Goal: Task Accomplishment & Management: Use online tool/utility

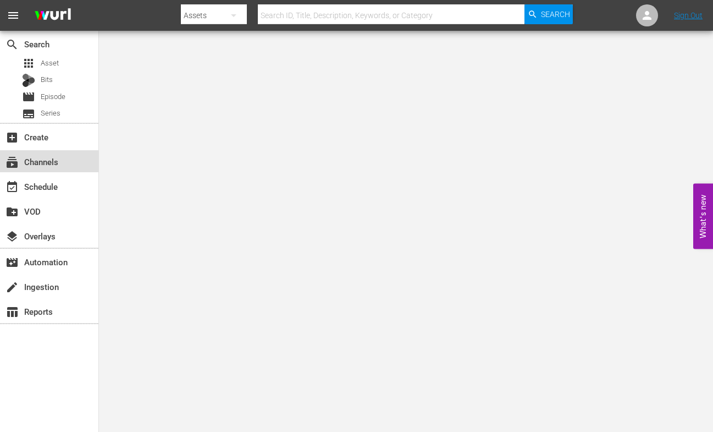
click at [37, 163] on div "subscriptions Channels" at bounding box center [31, 160] width 62 height 10
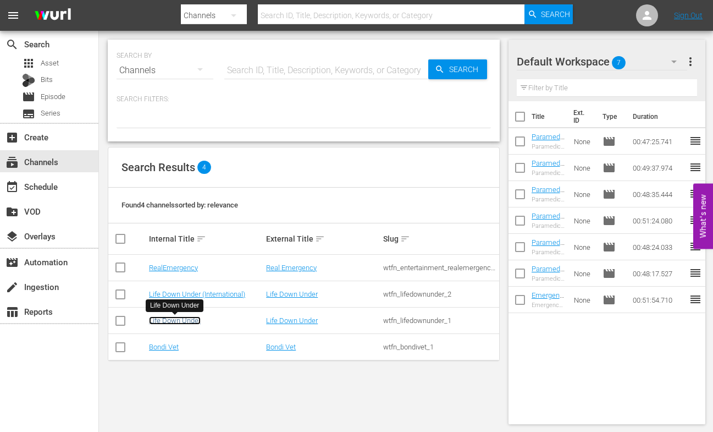
click at [167, 319] on link "Life Down Under" at bounding box center [175, 320] width 52 height 8
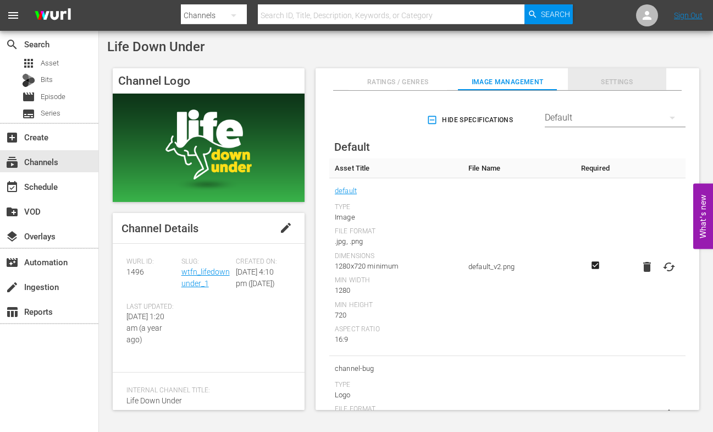
click at [619, 81] on span "Settings" at bounding box center [617, 82] width 98 height 12
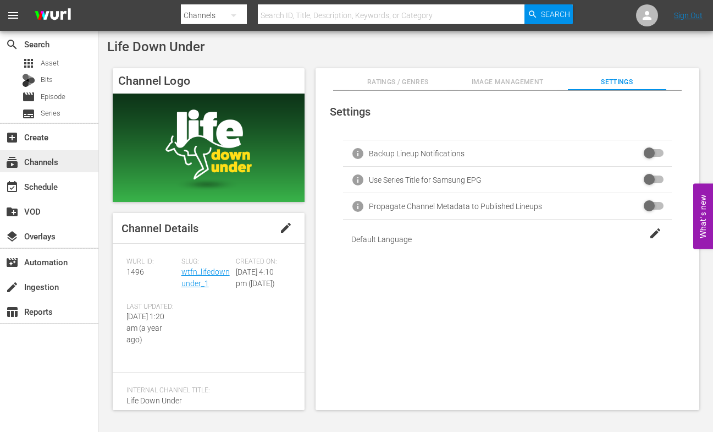
click at [35, 161] on div "subscriptions Channels" at bounding box center [31, 160] width 62 height 10
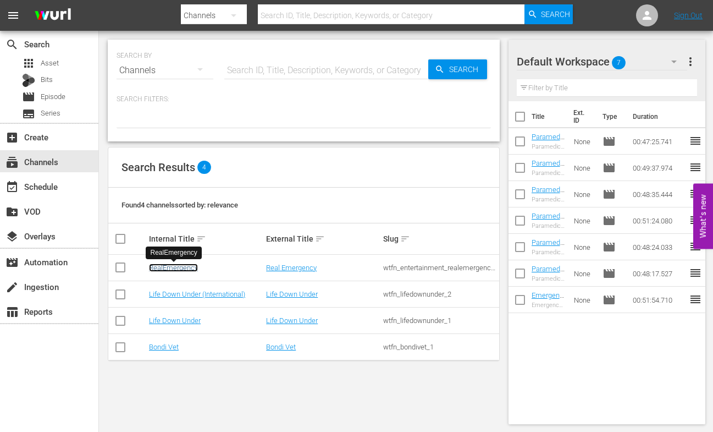
click at [172, 267] on link "RealEmergency" at bounding box center [173, 267] width 49 height 8
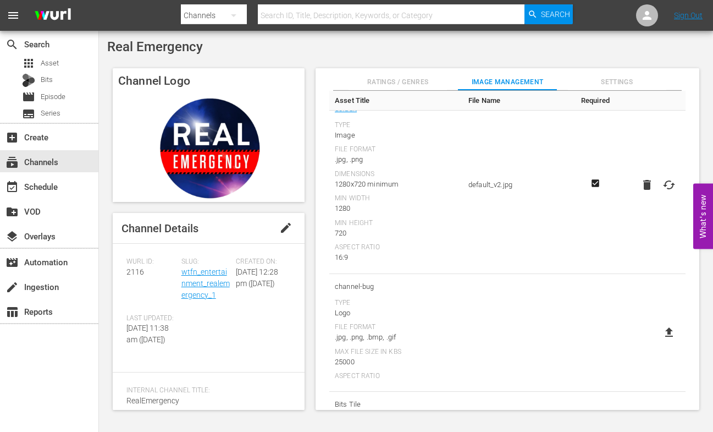
scroll to position [82, 0]
click at [621, 81] on span "Settings" at bounding box center [617, 82] width 98 height 12
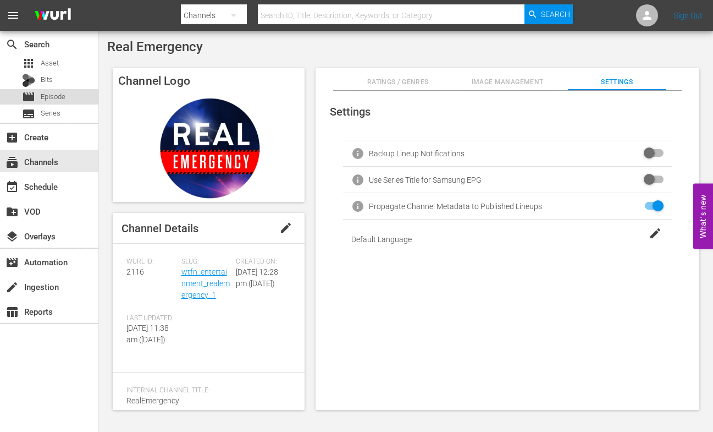
click at [41, 97] on span "Episode" at bounding box center [53, 96] width 25 height 11
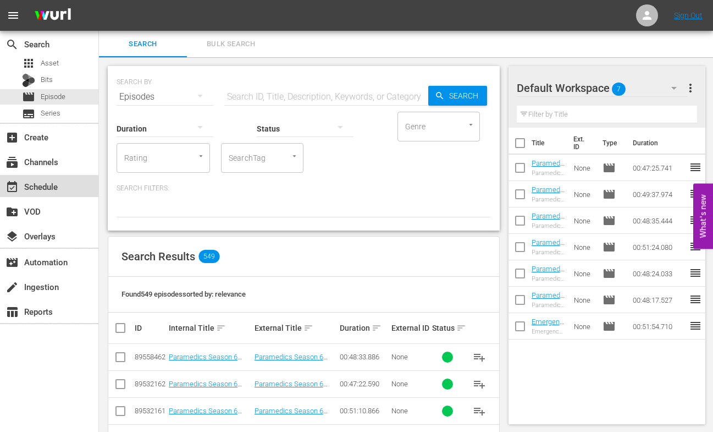
click at [37, 184] on div "event_available Schedule" at bounding box center [31, 185] width 62 height 10
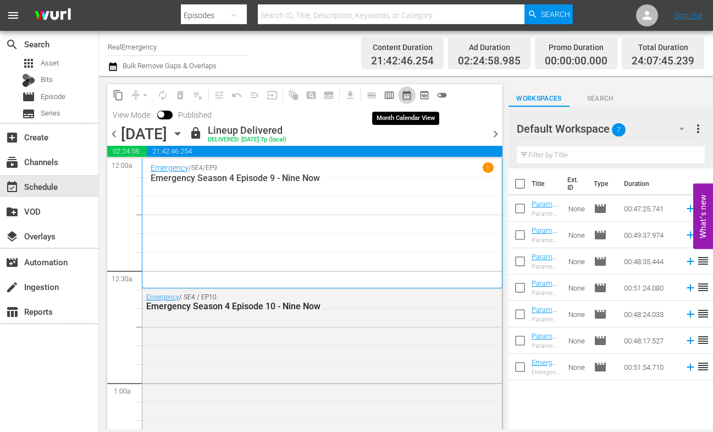
click at [407, 92] on span "date_range_outlined" at bounding box center [406, 95] width 11 height 11
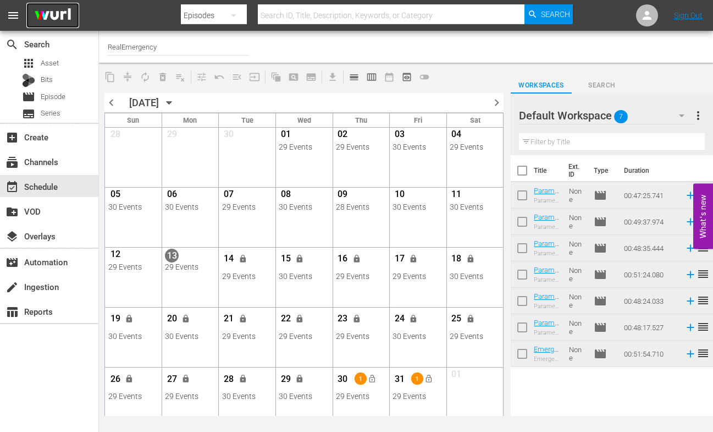
click at [41, 17] on img at bounding box center [52, 16] width 53 height 26
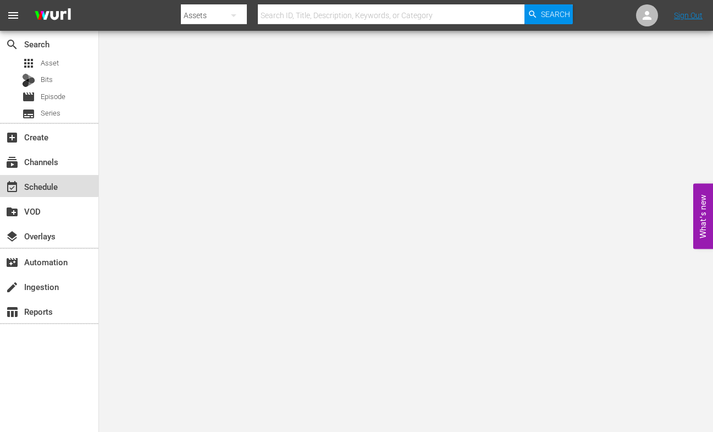
click at [44, 182] on div "event_available Schedule" at bounding box center [31, 185] width 62 height 10
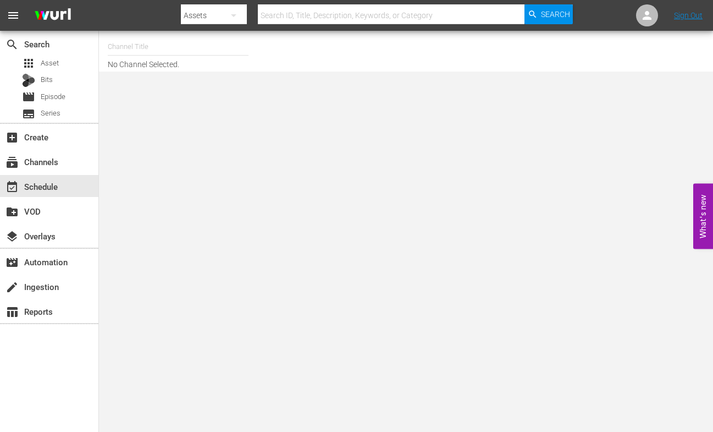
click at [150, 48] on input "text" at bounding box center [178, 47] width 141 height 26
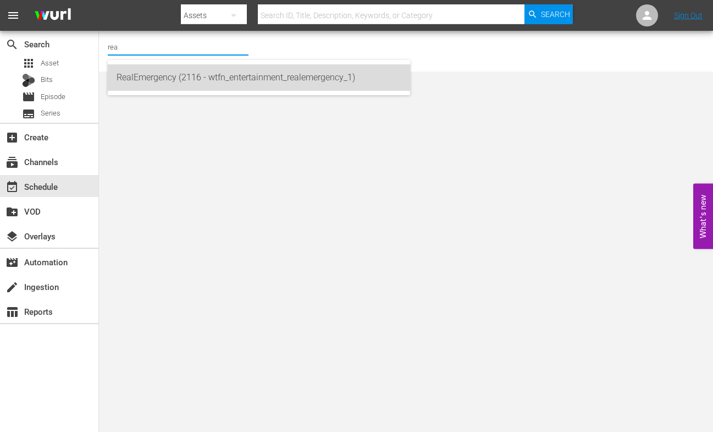
click at [136, 74] on div "RealEmergency (2116 - wtfn_entertainment_realemergency_1)" at bounding box center [259, 77] width 285 height 26
type input "RealEmergency (2116 - wtfn_entertainment_realemergency_1)"
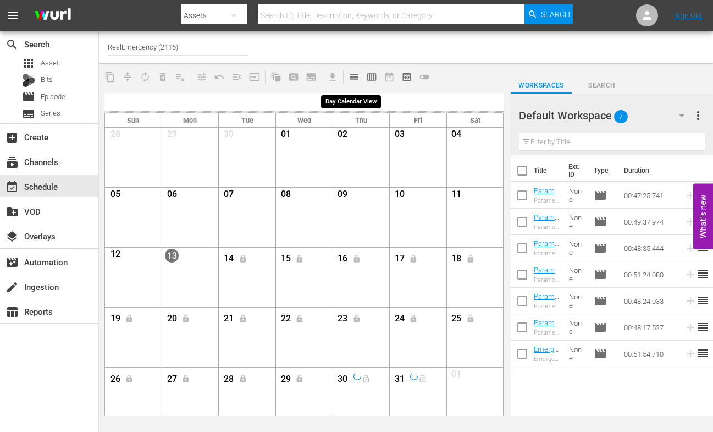
click at [354, 79] on span "calendar_view_day_outlined" at bounding box center [354, 76] width 11 height 11
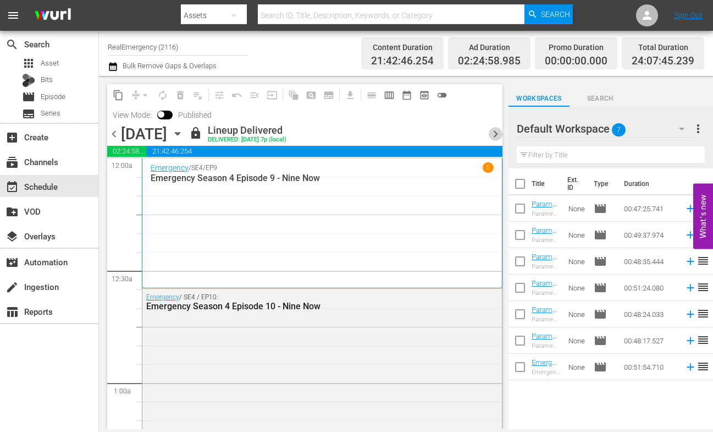
click at [495, 136] on span "chevron_right" at bounding box center [496, 134] width 14 height 14
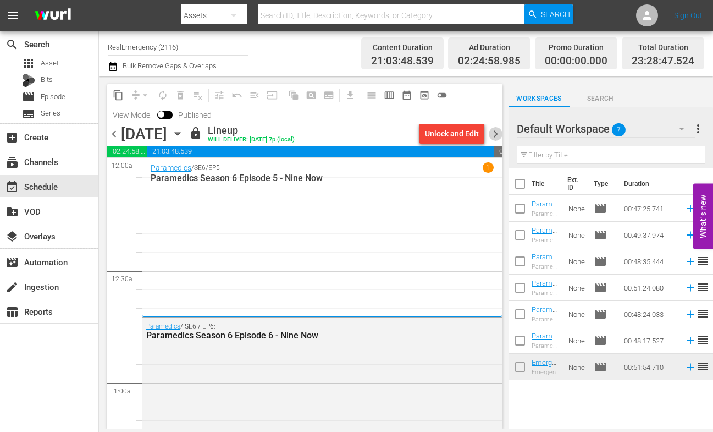
click at [495, 133] on span "chevron_right" at bounding box center [496, 134] width 14 height 14
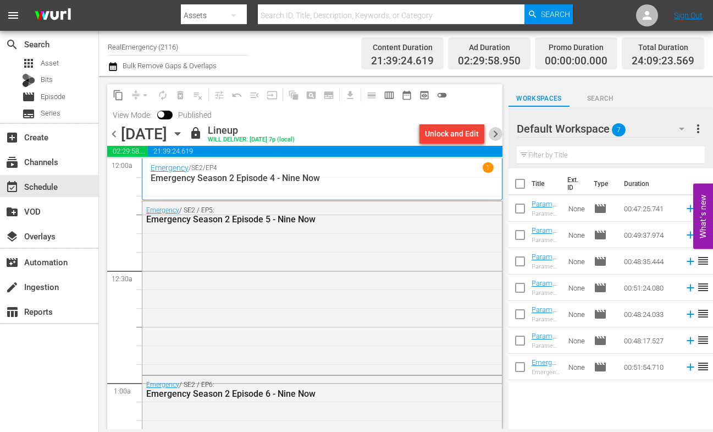
click at [494, 131] on span "chevron_right" at bounding box center [496, 134] width 14 height 14
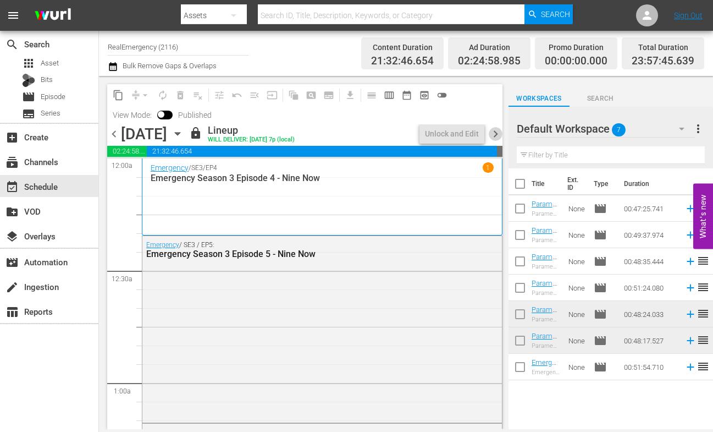
click at [495, 131] on span "chevron_right" at bounding box center [496, 134] width 14 height 14
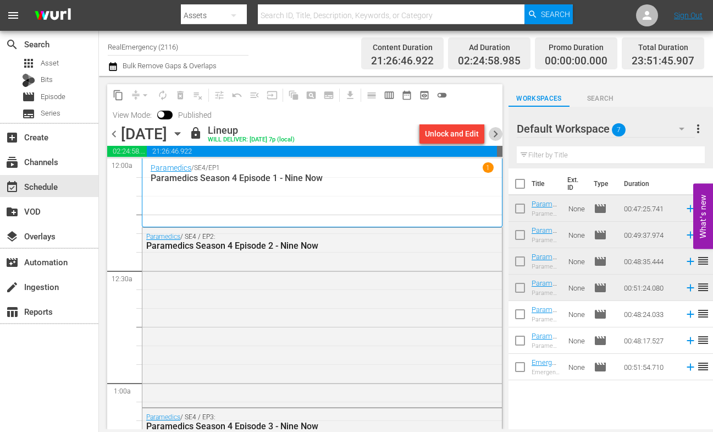
click at [496, 130] on span "chevron_right" at bounding box center [496, 134] width 14 height 14
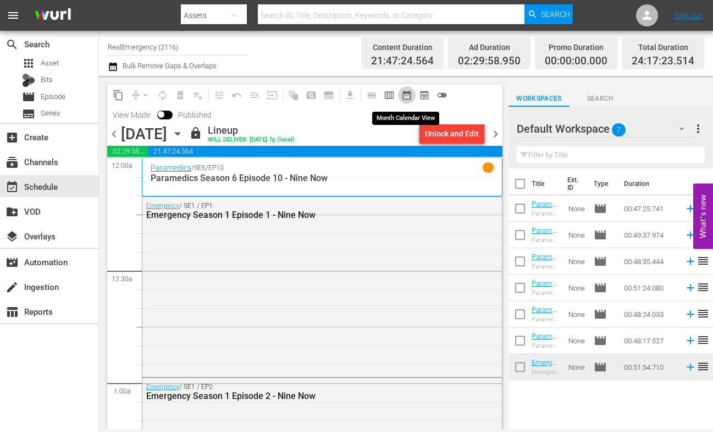
click at [401, 94] on span "date_range_outlined" at bounding box center [406, 95] width 11 height 11
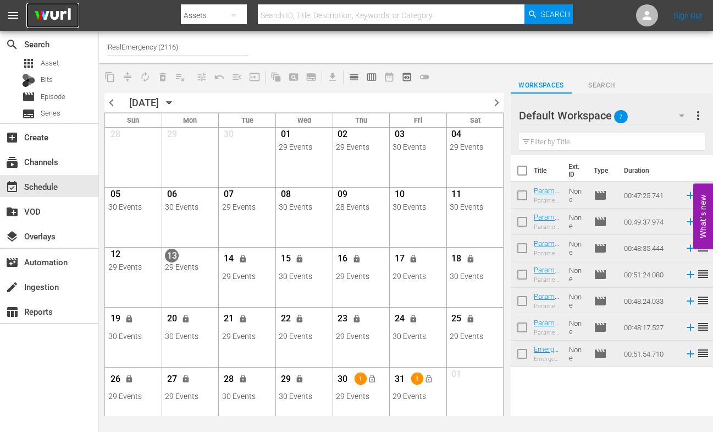
click at [46, 19] on img at bounding box center [52, 16] width 53 height 26
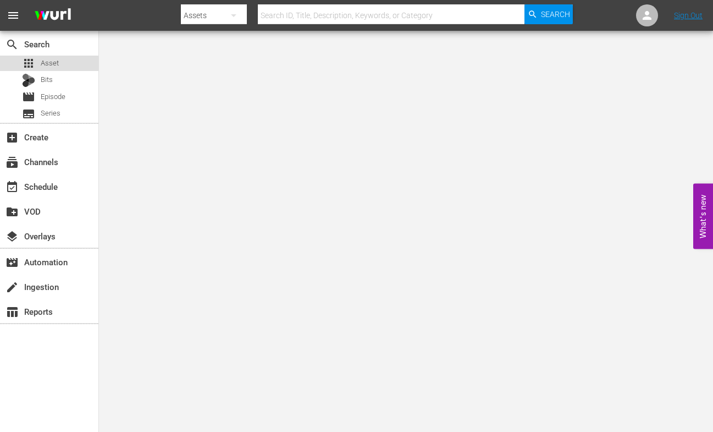
click at [48, 62] on span "Asset" at bounding box center [50, 63] width 18 height 11
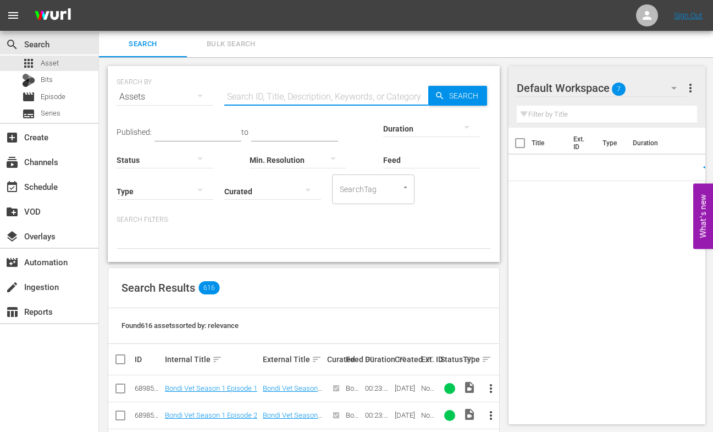
click at [262, 95] on input "text" at bounding box center [326, 97] width 204 height 26
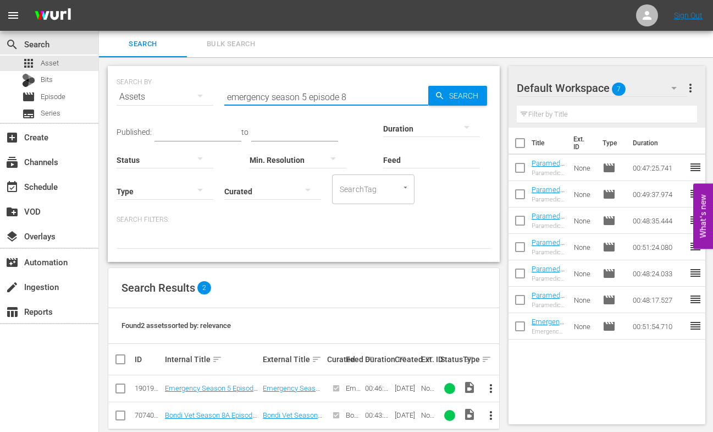
scroll to position [17, 0]
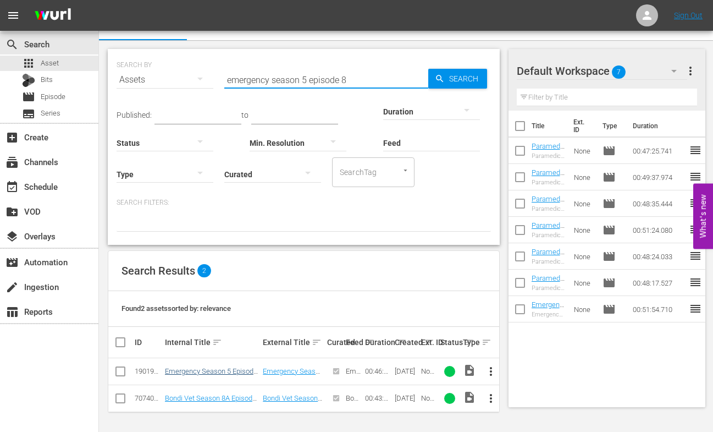
type input "emergency season 5 episode 8"
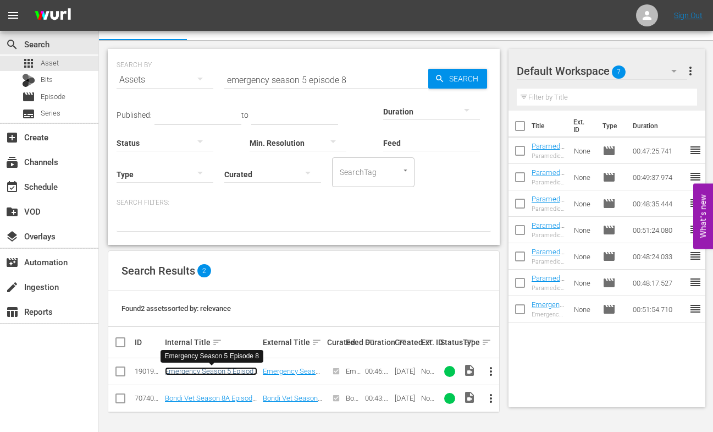
click at [219, 369] on link "Emergency Season 5 Episode 8" at bounding box center [211, 375] width 92 height 16
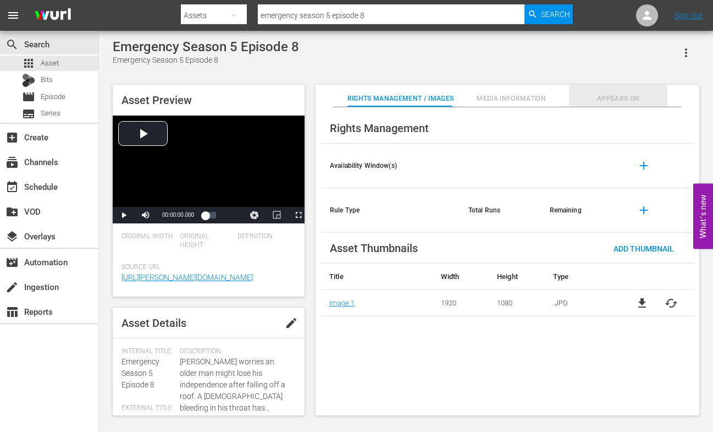
click at [626, 95] on span "Appears On" at bounding box center [618, 99] width 98 height 12
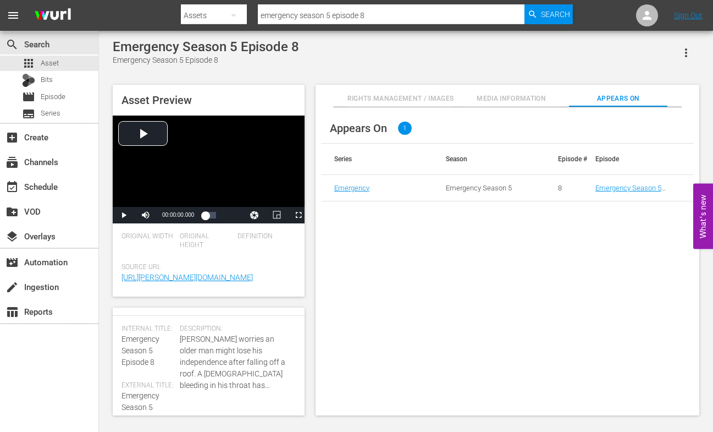
scroll to position [21, 0]
click at [48, 98] on span "Episode" at bounding box center [53, 96] width 25 height 11
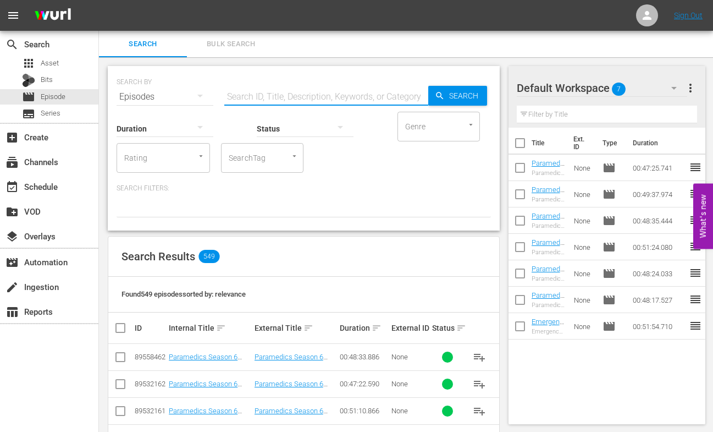
click at [235, 97] on input "text" at bounding box center [326, 97] width 204 height 26
type input "emergency season 5 episode 8"
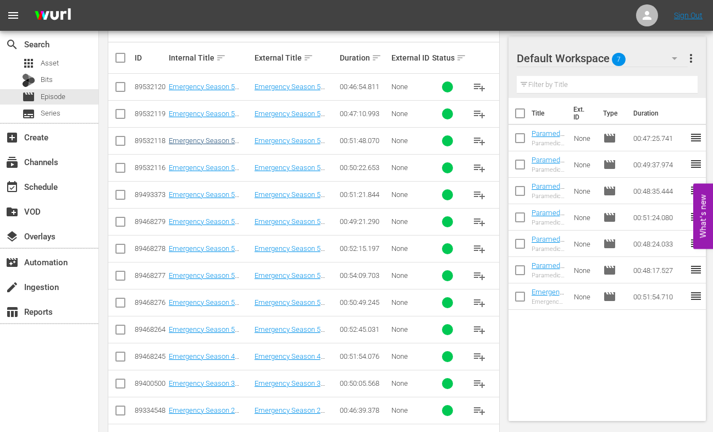
scroll to position [262, 0]
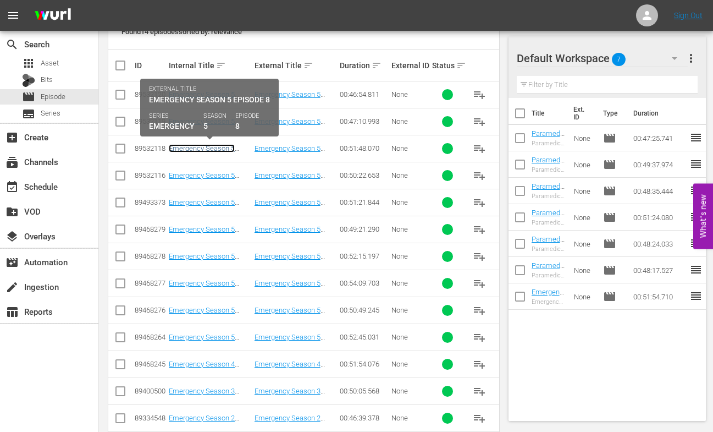
click at [211, 148] on link "Emergency Season 5 Episode 8 - Nine Now" at bounding box center [202, 152] width 66 height 16
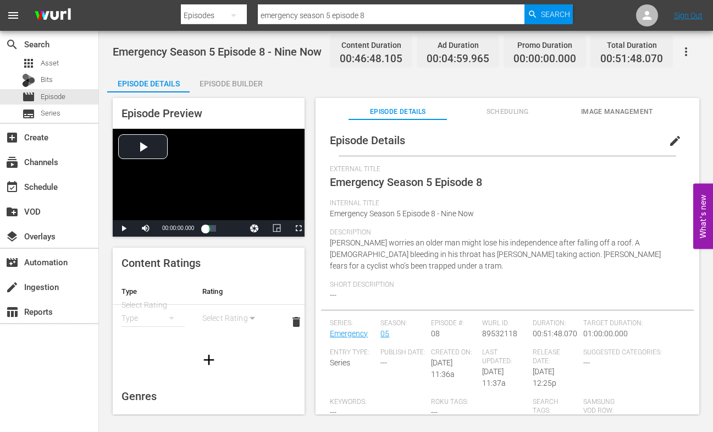
click at [247, 82] on div "Episode Builder" at bounding box center [231, 83] width 82 height 26
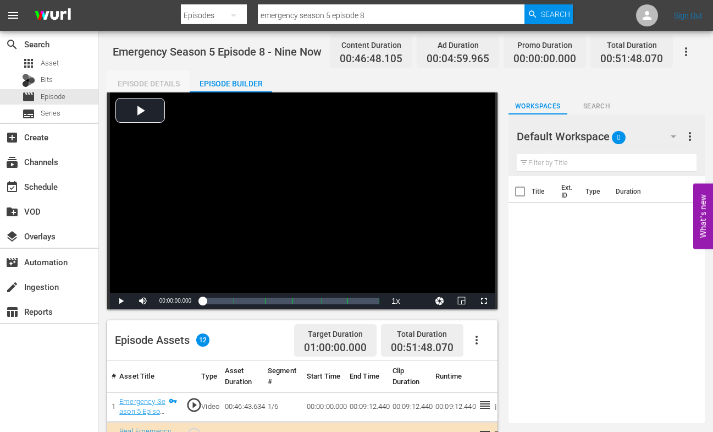
click at [137, 82] on div "Episode Details" at bounding box center [148, 83] width 82 height 26
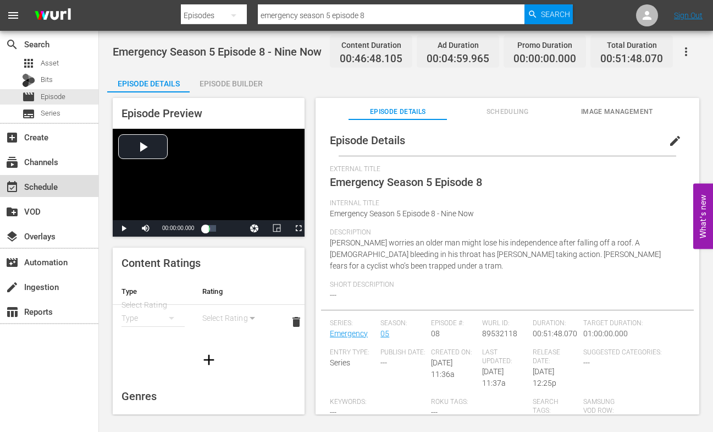
click at [43, 187] on div "event_available Schedule" at bounding box center [31, 185] width 62 height 10
